Goal: Transaction & Acquisition: Purchase product/service

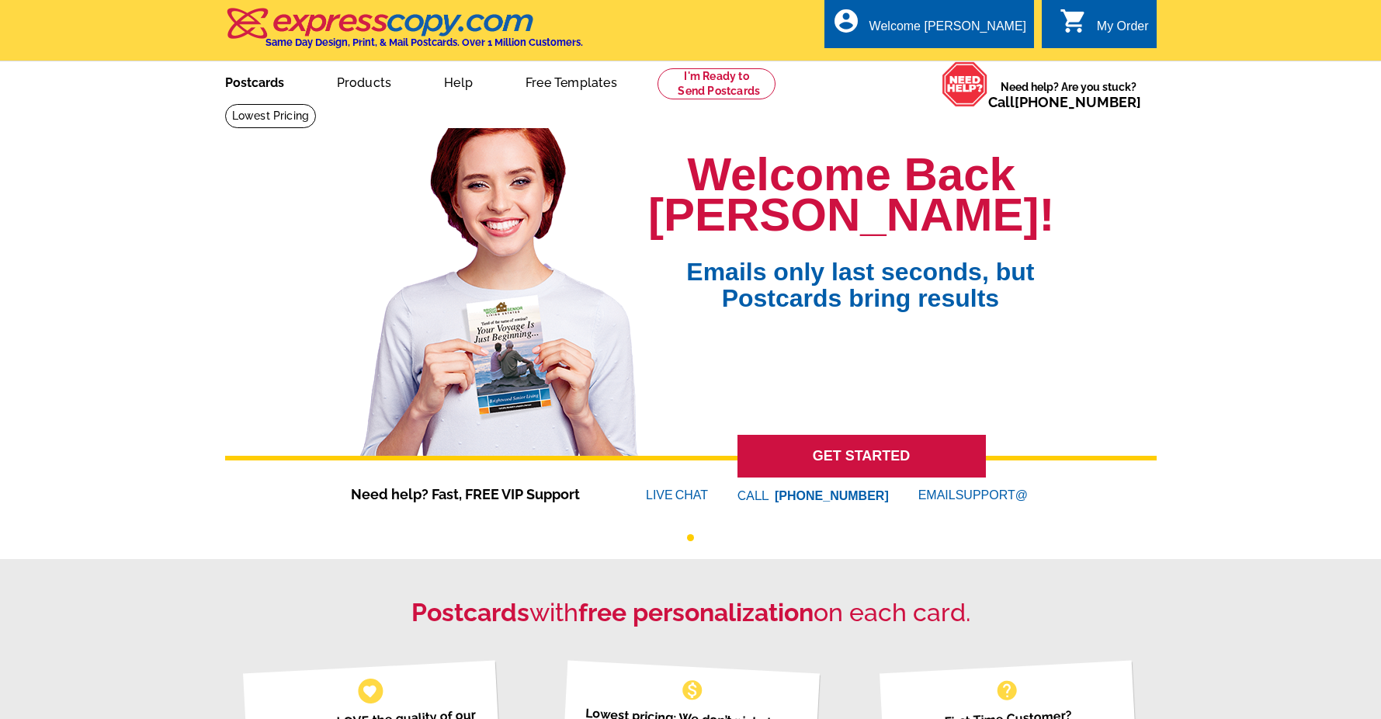
click at [259, 85] on link "Postcards" at bounding box center [254, 81] width 109 height 36
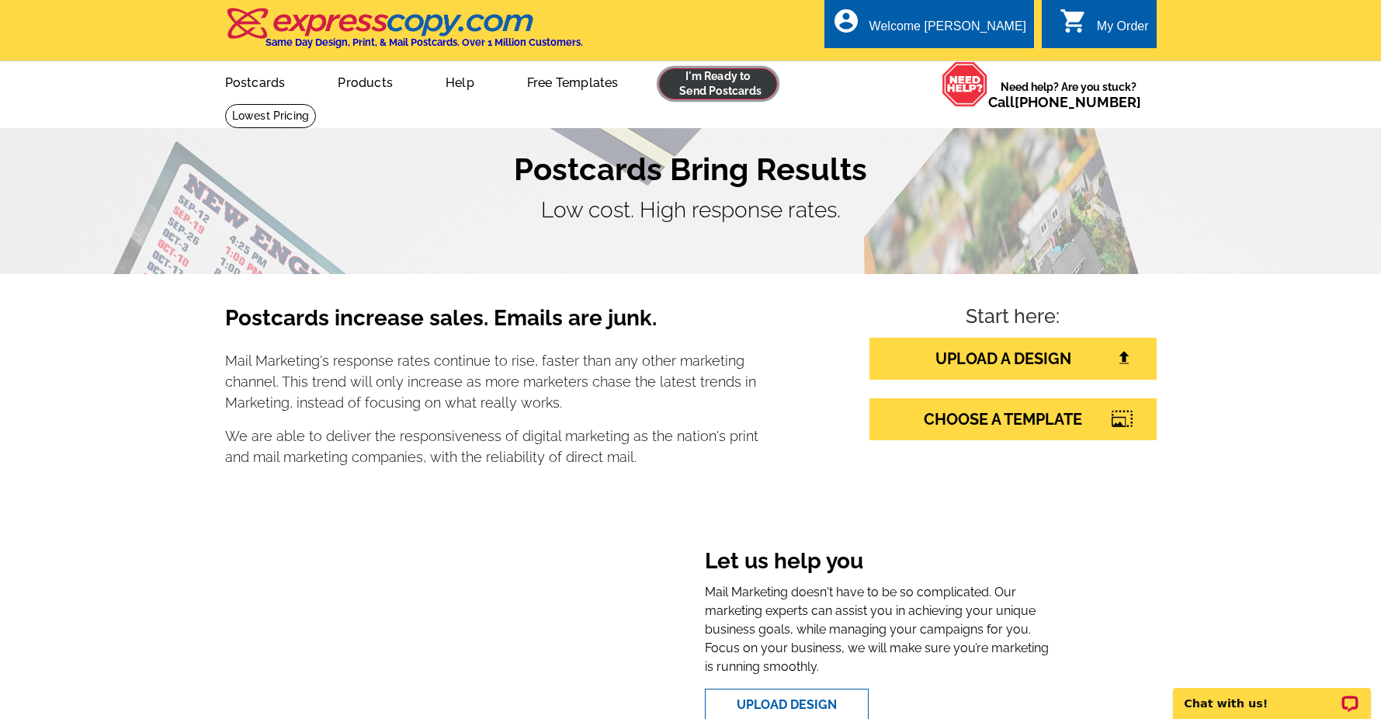
click at [721, 93] on link at bounding box center [718, 83] width 119 height 31
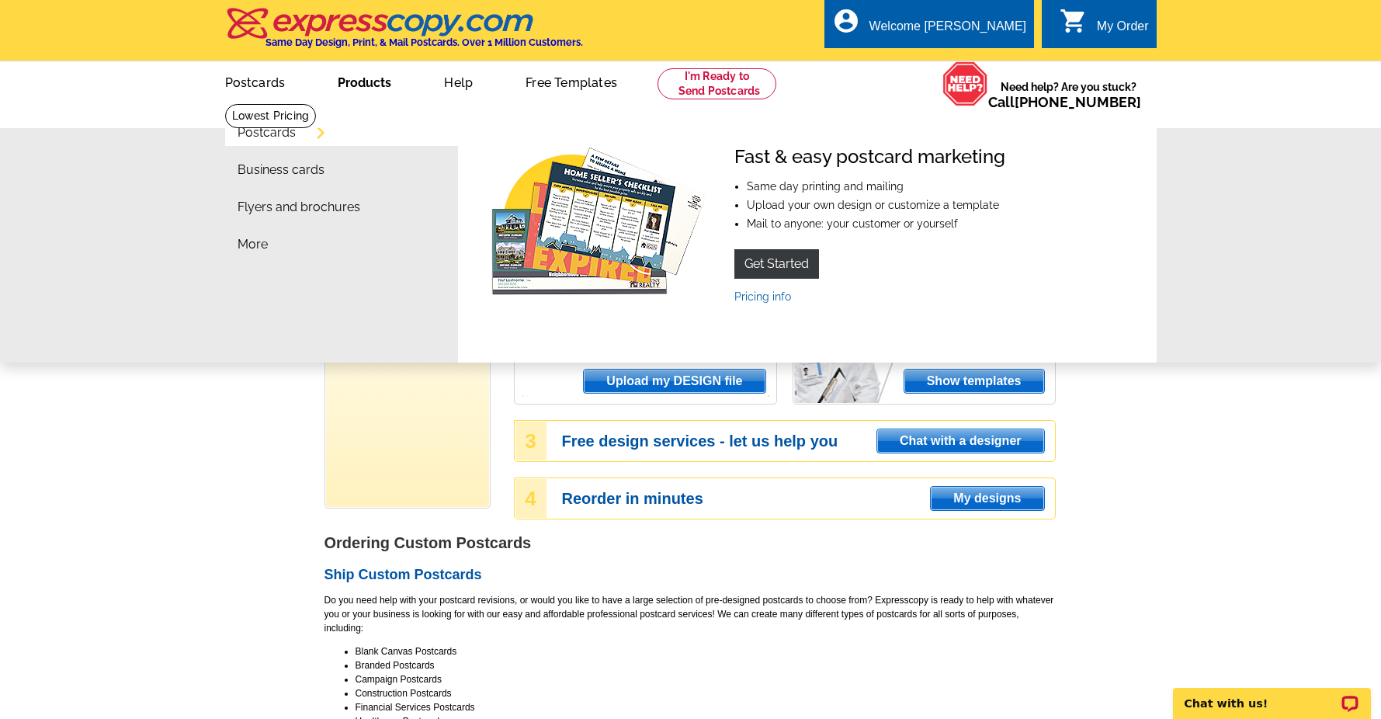
click at [307, 133] on li "Postcards" at bounding box center [348, 136] width 221 height 37
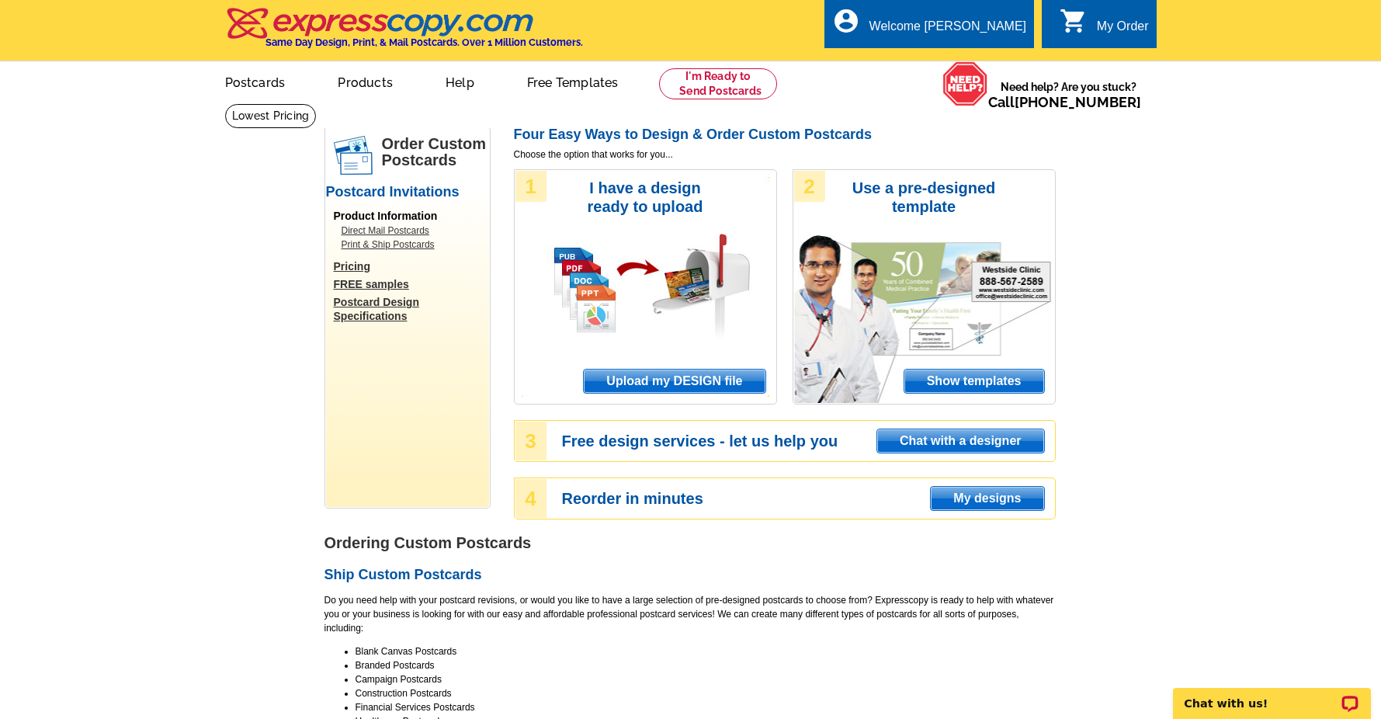
click at [395, 231] on link "Direct Mail Postcards" at bounding box center [412, 231] width 140 height 14
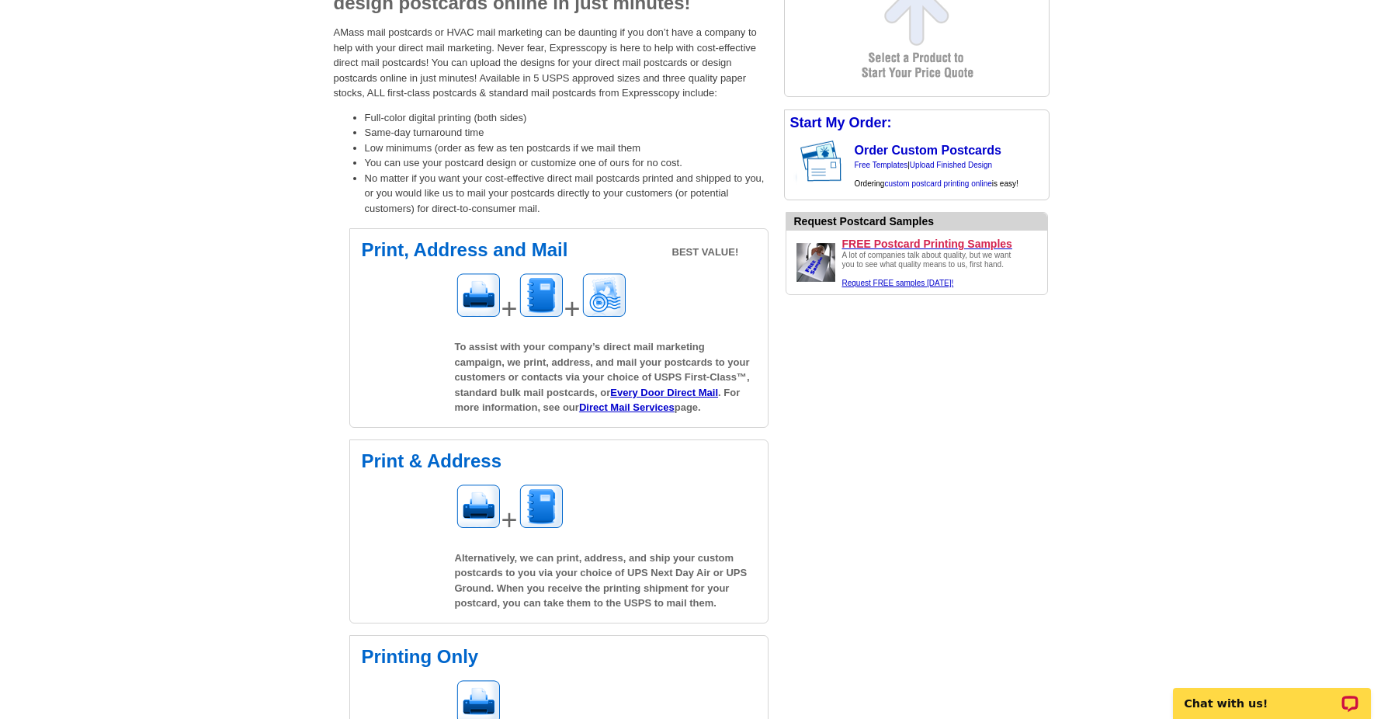
scroll to position [241, 0]
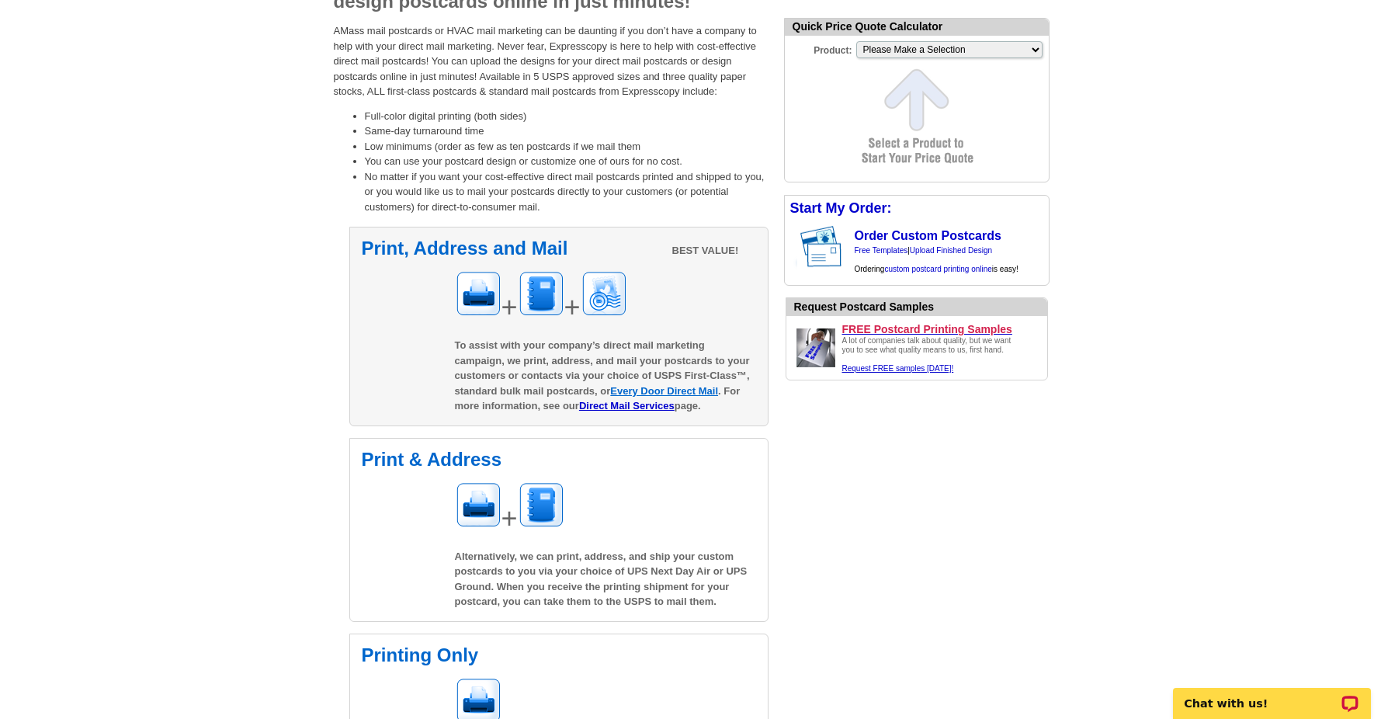
click at [659, 390] on link "Every Door Direct Mail" at bounding box center [664, 391] width 108 height 12
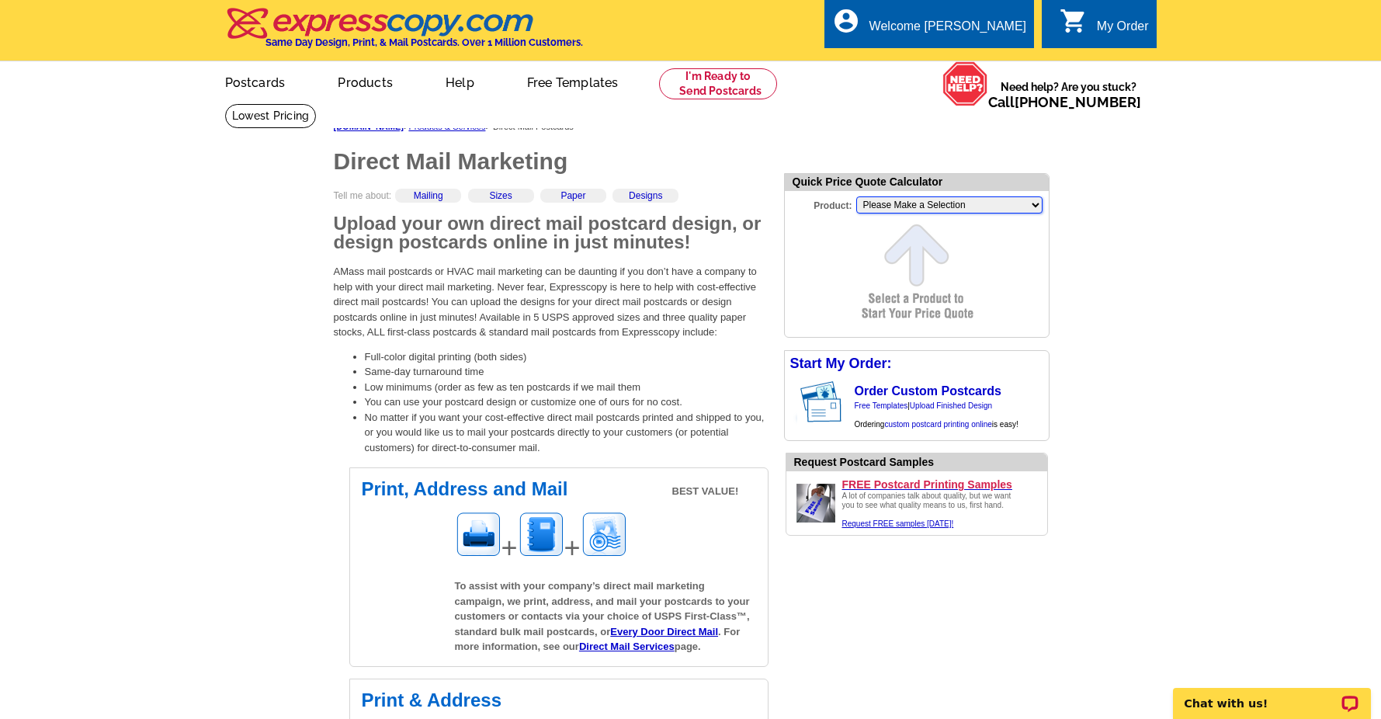
click at [934, 206] on select "Please Make a Selection Jumbo Postcard (5.5" x 8.5") Regular Postcard (4.25" x …" at bounding box center [949, 204] width 186 height 17
select select "3"
click at [856, 196] on select "Please Make a Selection Jumbo Postcard (5.5" x 8.5") Regular Postcard (4.25" x …" at bounding box center [949, 204] width 186 height 17
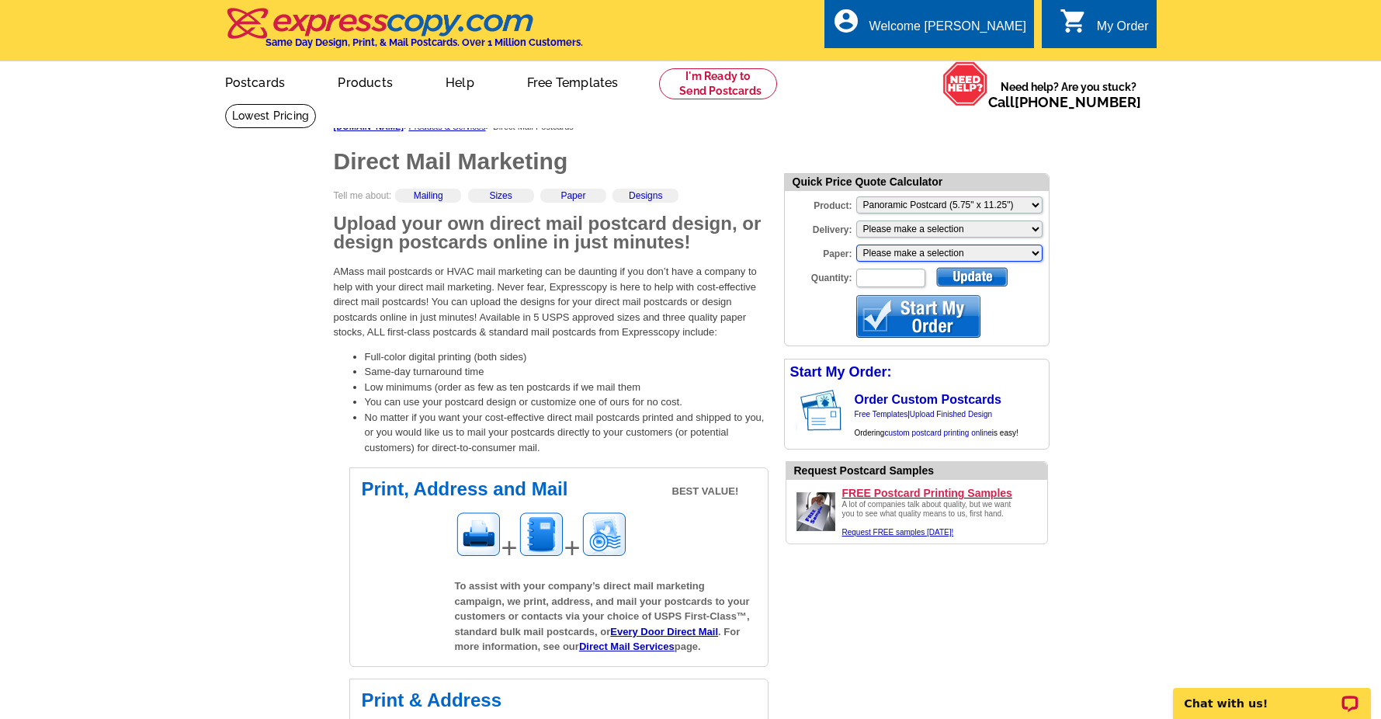
click at [1039, 255] on select "Please make a selection Recyclable Board Uncoated Heavy Card Stock Uncoated Cov…" at bounding box center [949, 253] width 186 height 17
click at [1036, 225] on select "Please make a selection Print + Address+USPS First Class Print-Only+Shipped To …" at bounding box center [949, 229] width 186 height 17
select select "3"
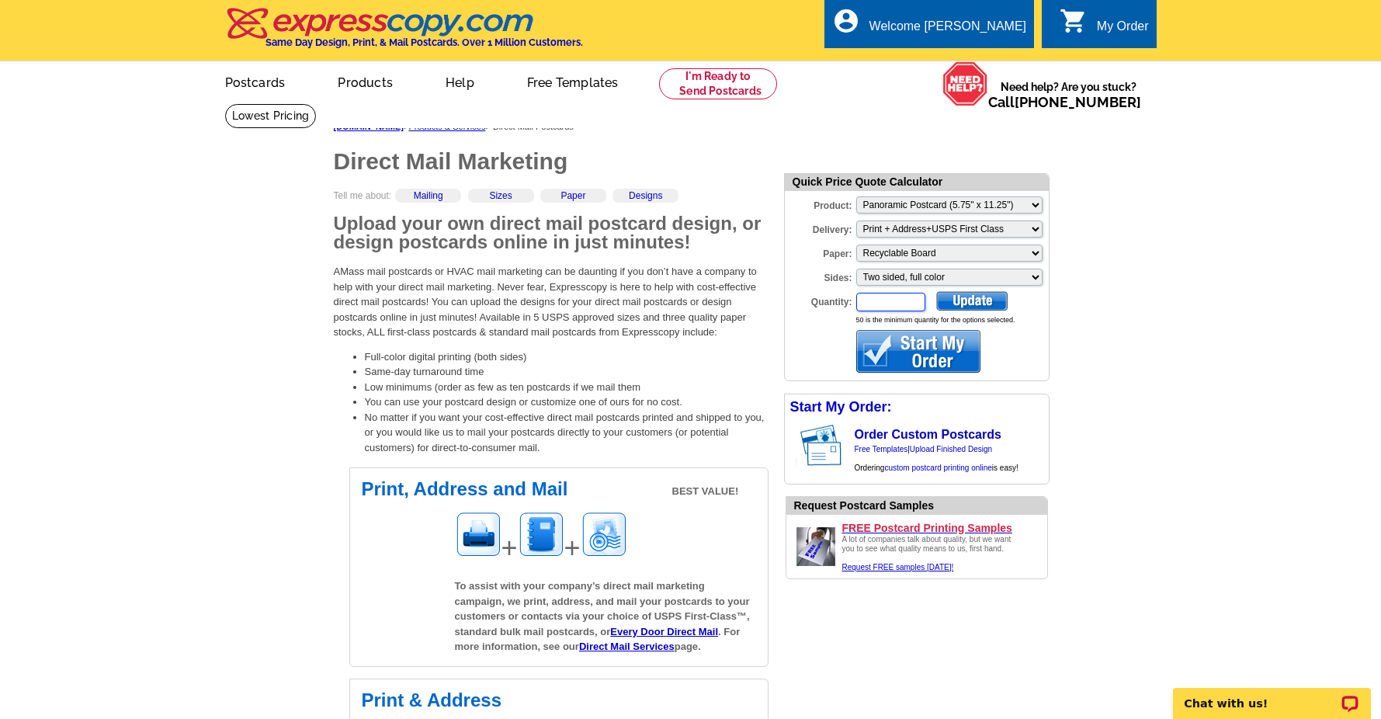
click at [888, 302] on input "Quantity:" at bounding box center [890, 302] width 69 height 19
type input "150"
